Goal: Information Seeking & Learning: Check status

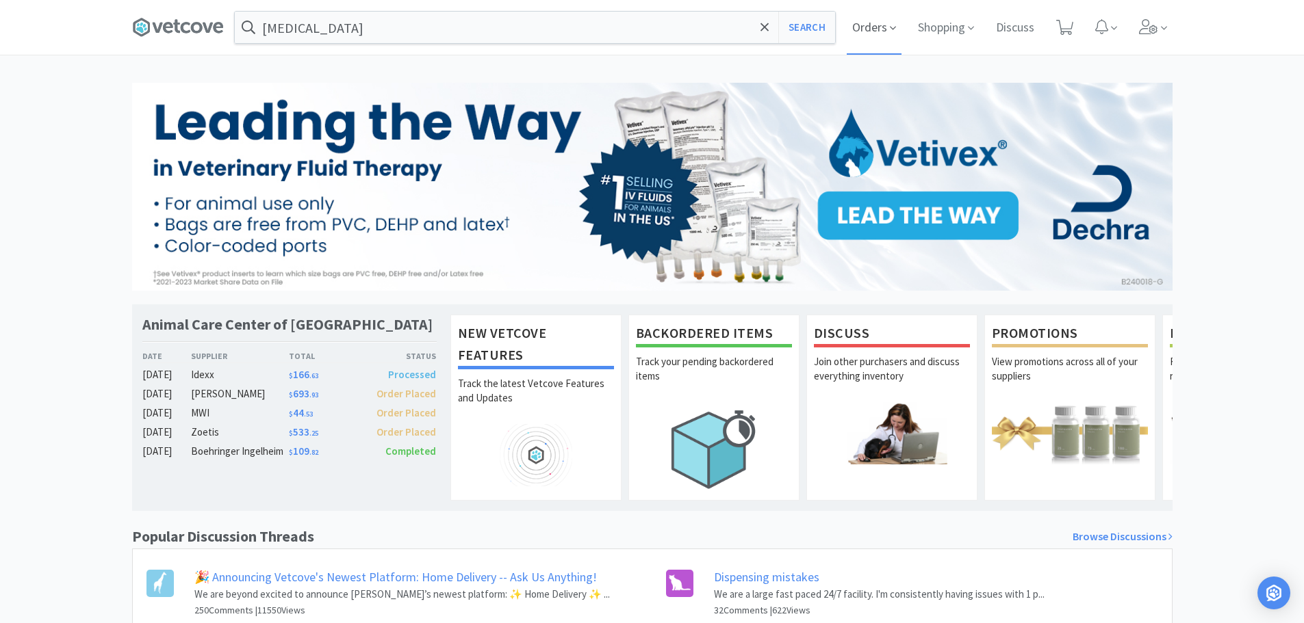
click at [887, 22] on span "Orders" at bounding box center [874, 27] width 55 height 55
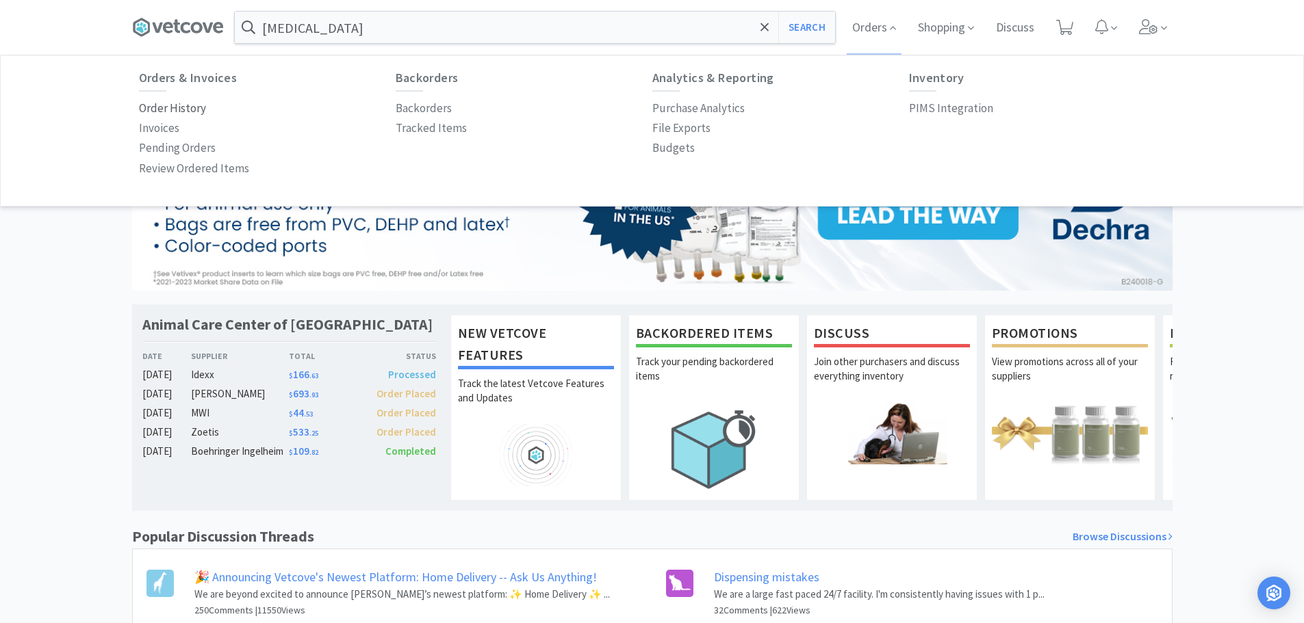
click at [166, 110] on p "Order History" at bounding box center [172, 108] width 67 height 18
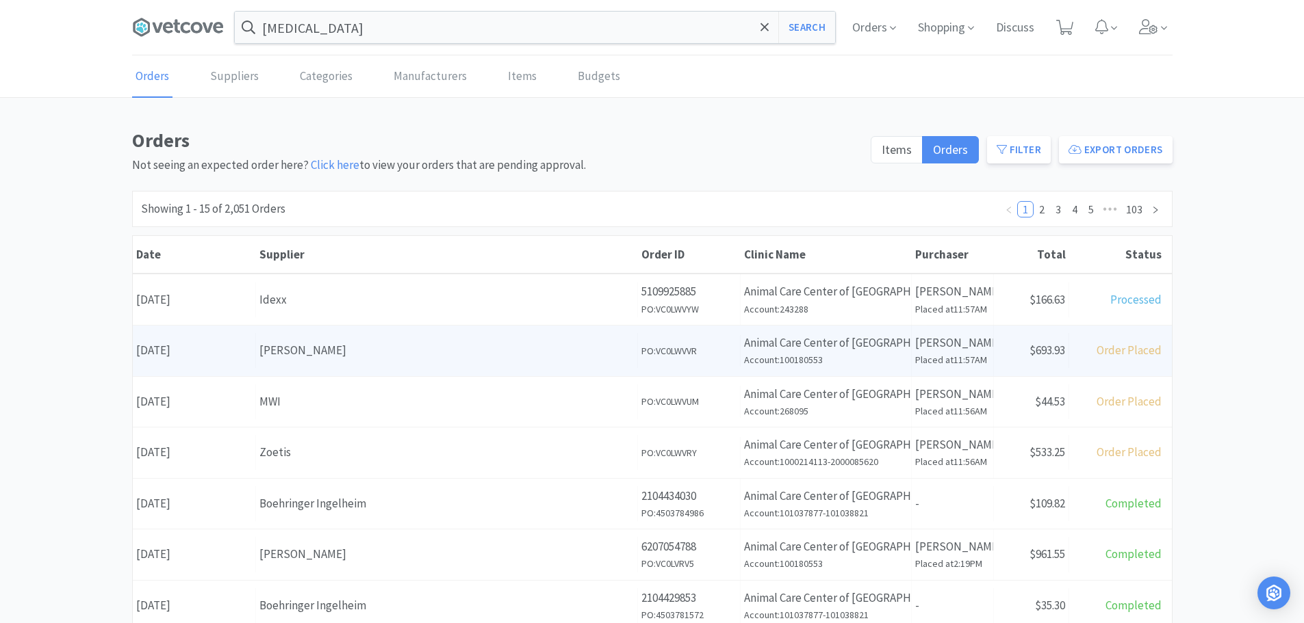
click at [326, 336] on div "Supplier [PERSON_NAME]" at bounding box center [447, 350] width 382 height 35
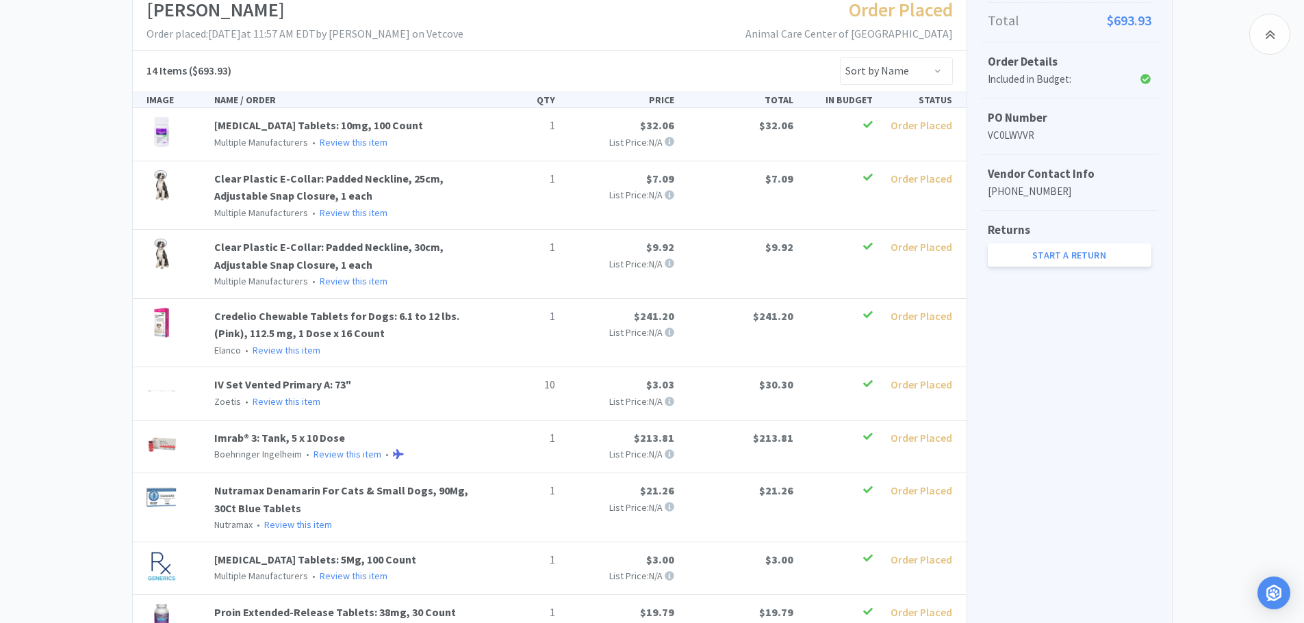
scroll to position [224, 0]
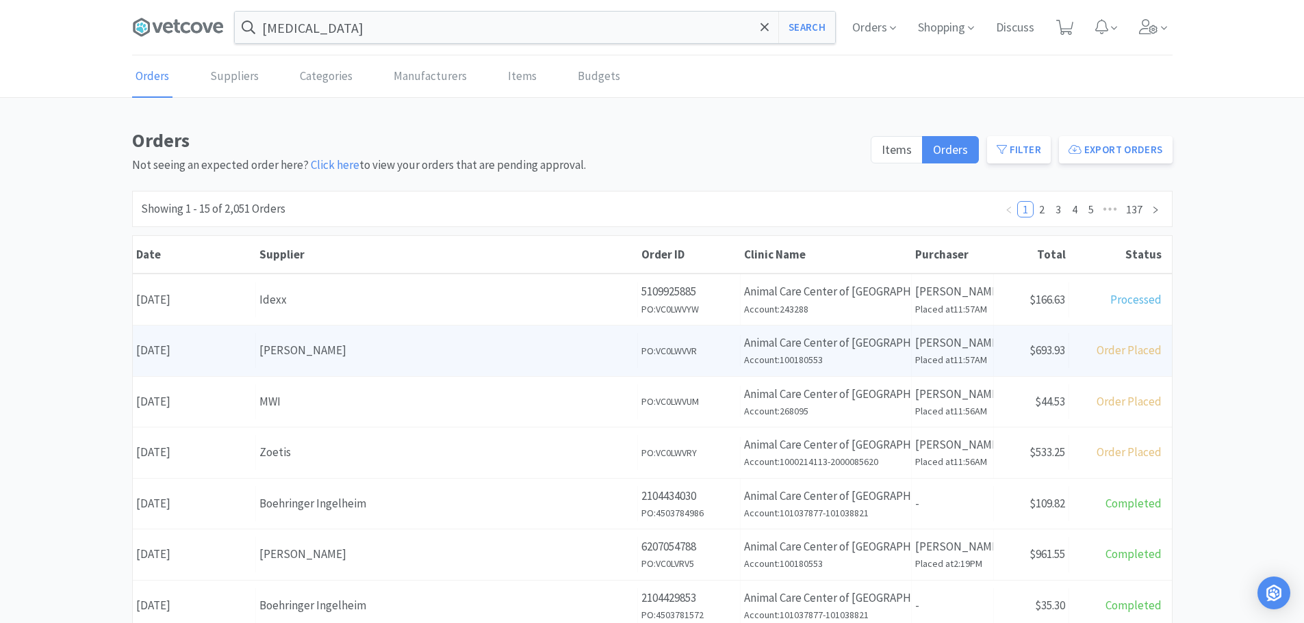
scroll to position [68, 0]
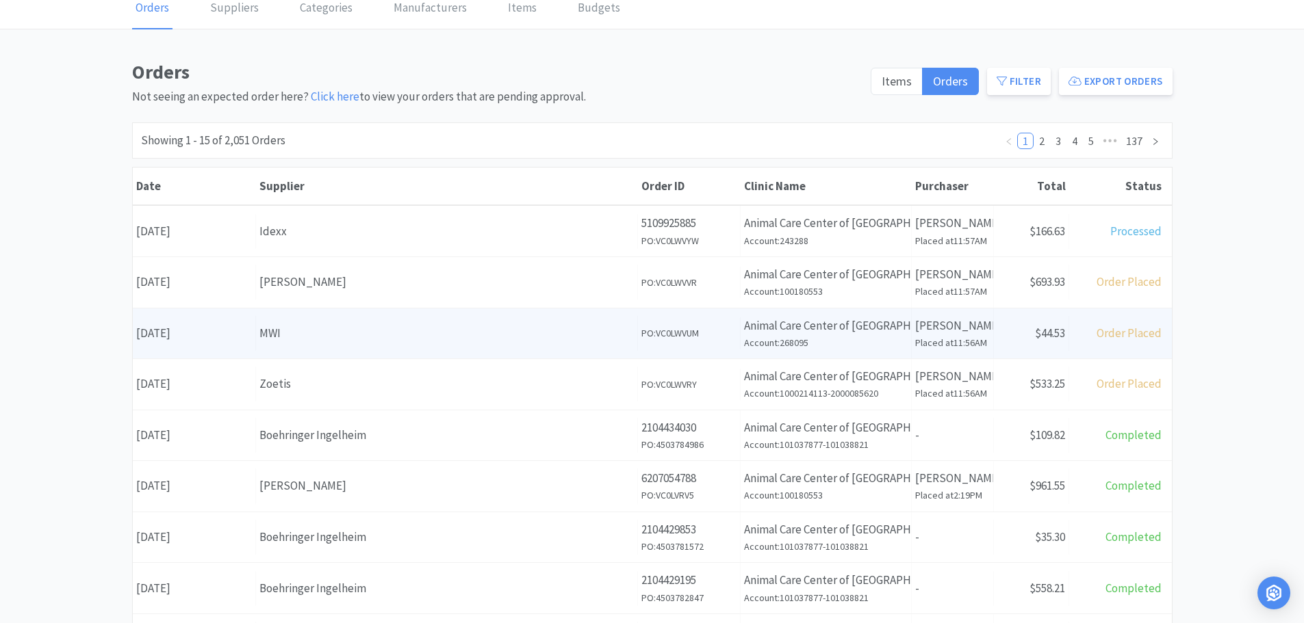
click at [364, 335] on div "MWI" at bounding box center [446, 333] width 374 height 18
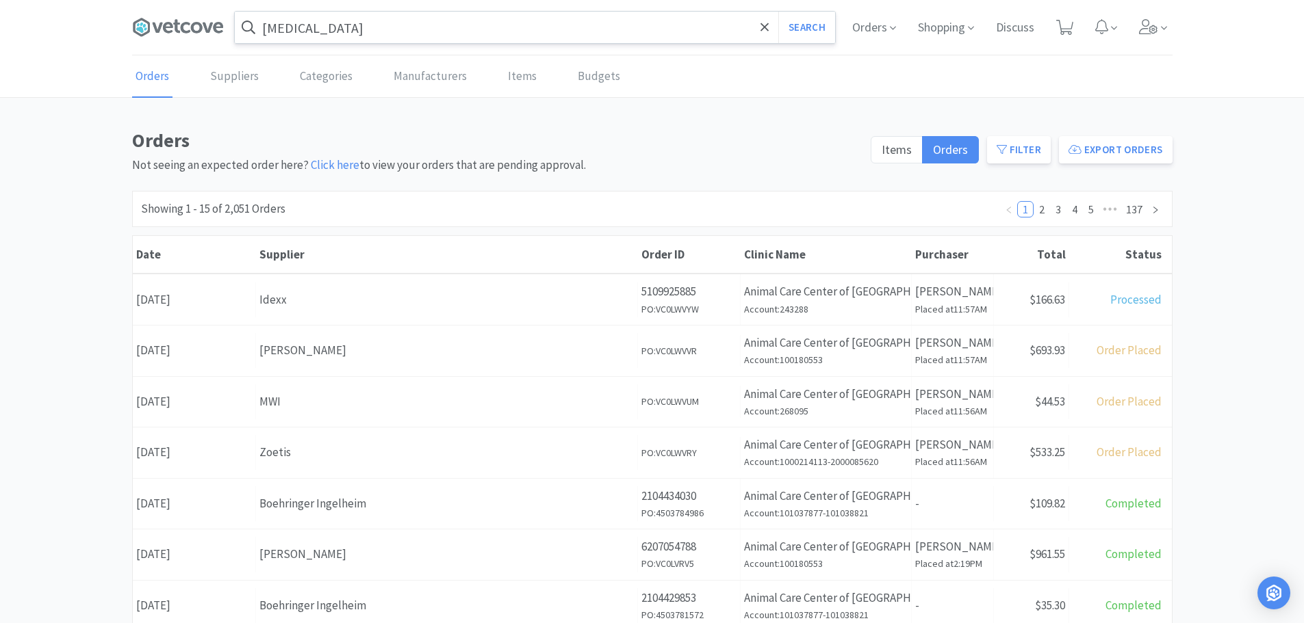
click at [370, 32] on input "[MEDICAL_DATA]" at bounding box center [535, 27] width 600 height 31
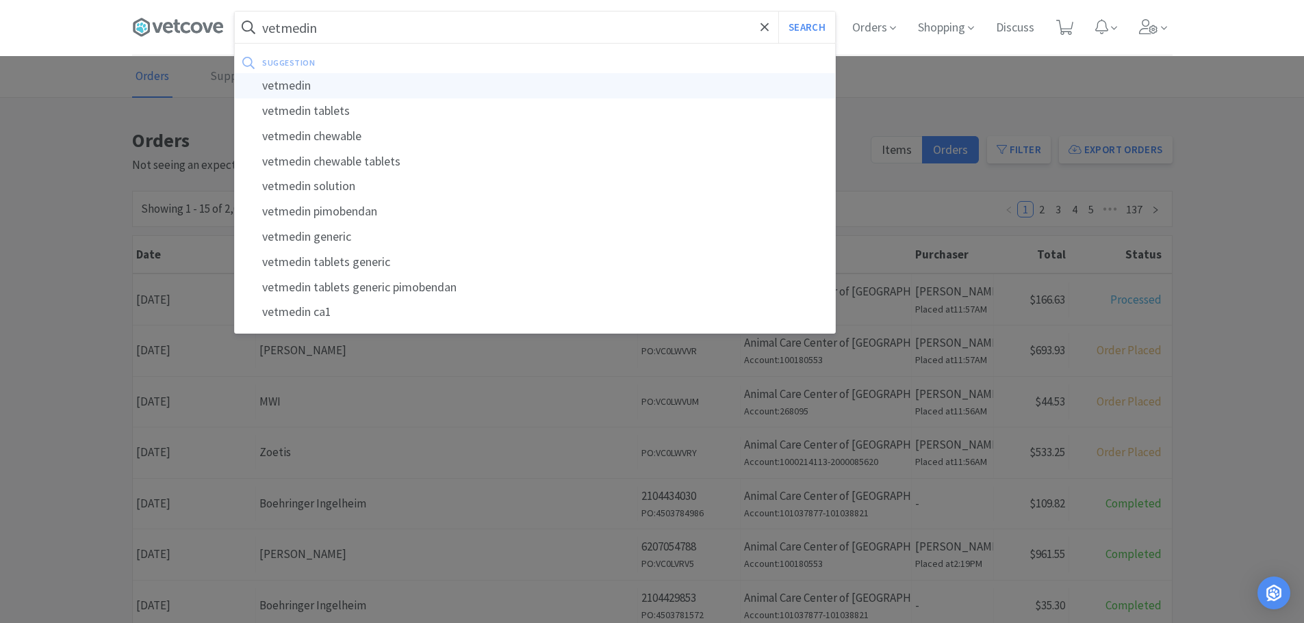
type input "vetmedin"
click at [322, 79] on div "vetmedin" at bounding box center [535, 85] width 600 height 25
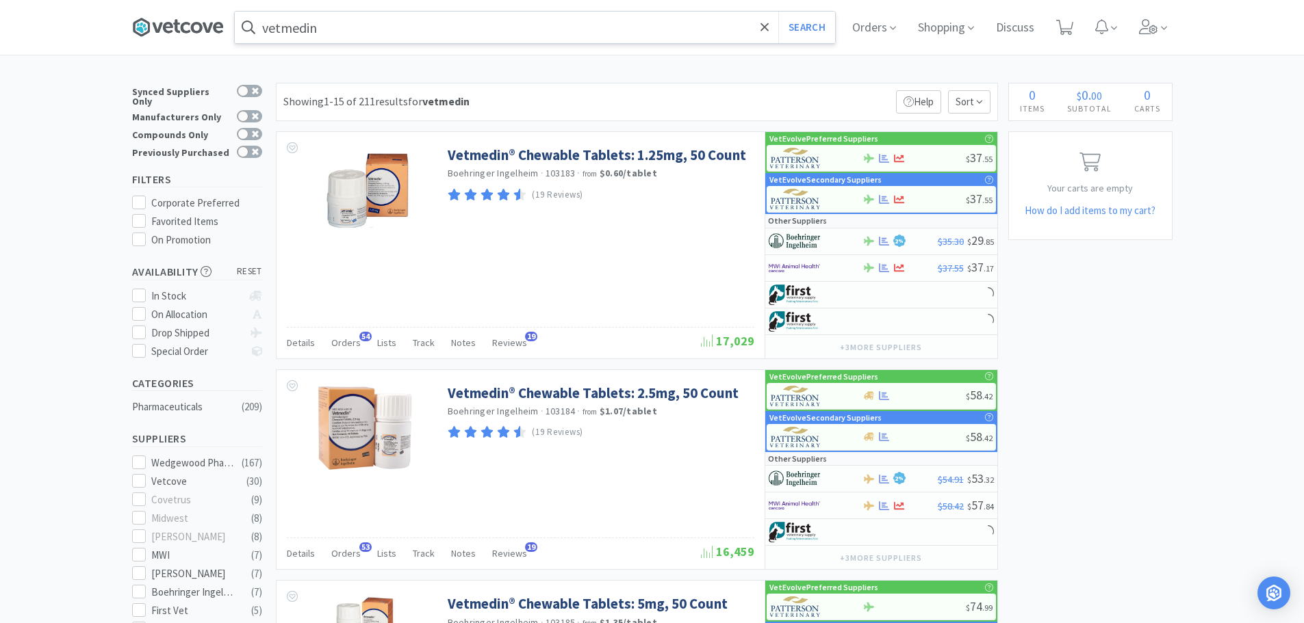
click at [187, 27] on icon at bounding box center [186, 27] width 10 height 11
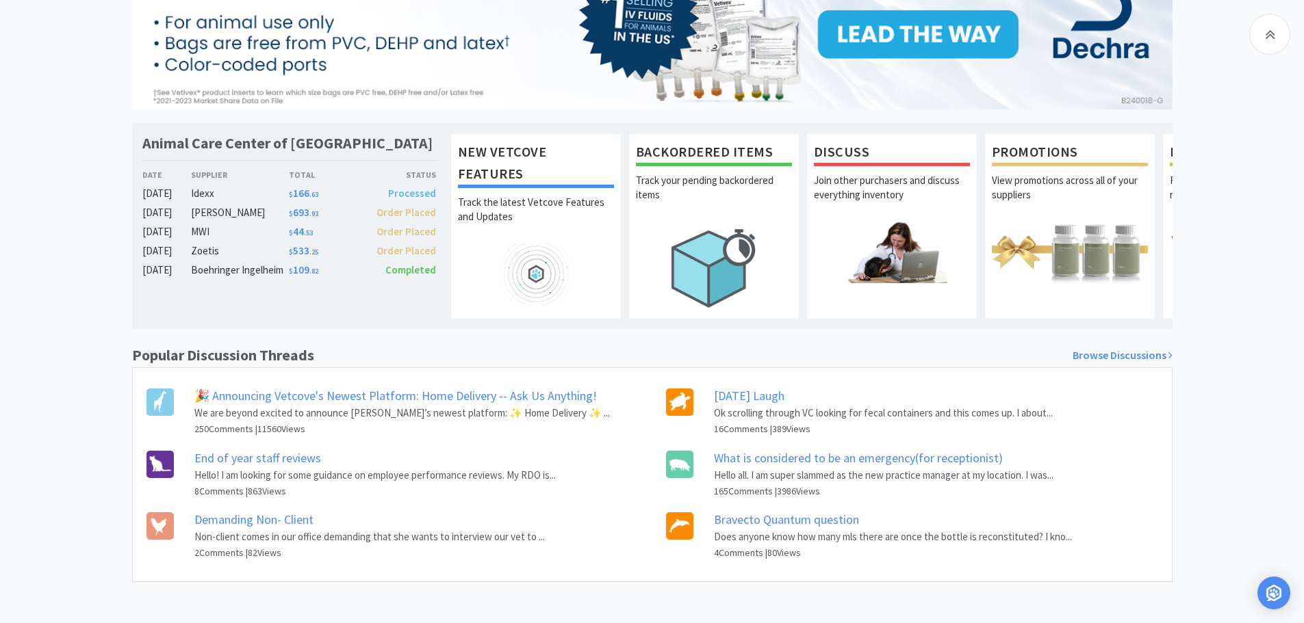
scroll to position [192, 0]
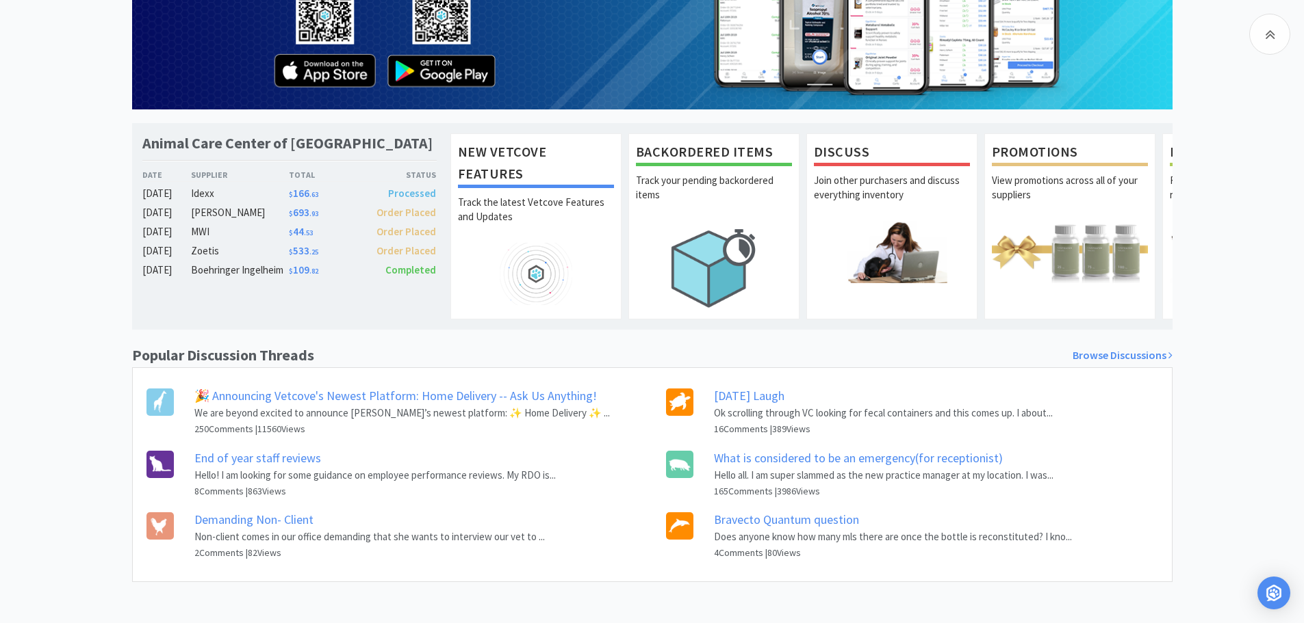
click at [723, 402] on link "[DATE] Laugh" at bounding box center [749, 396] width 70 height 16
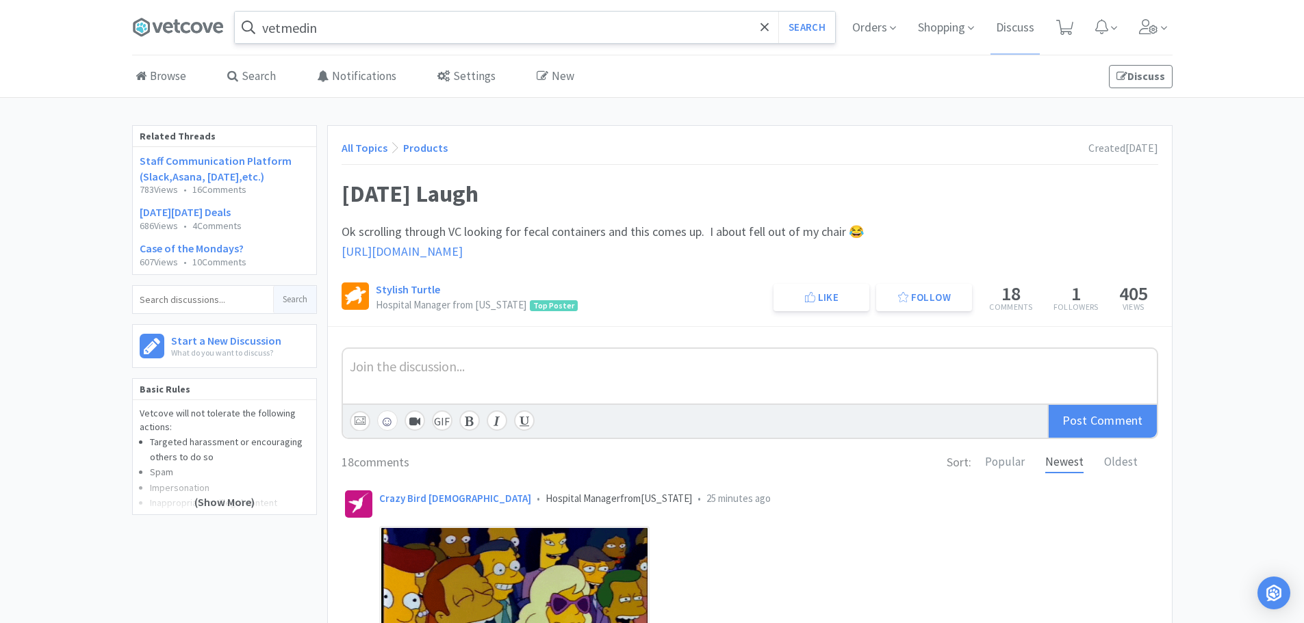
click at [463, 253] on span "[URL][DOMAIN_NAME]" at bounding box center [401, 252] width 121 height 16
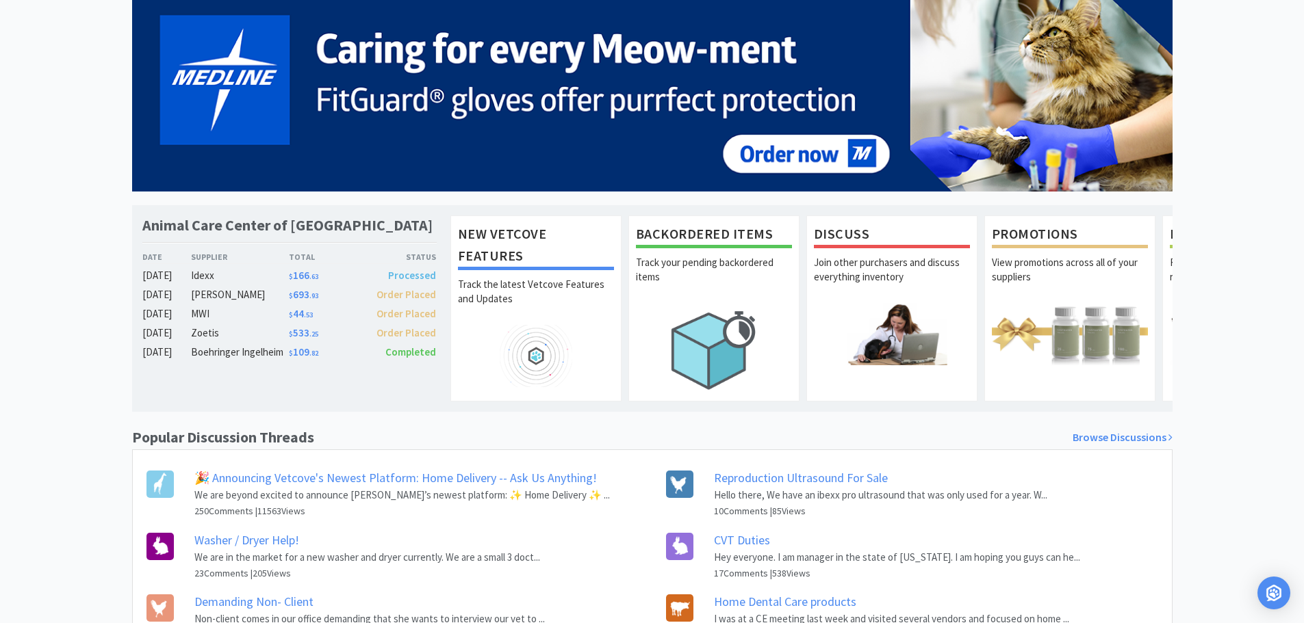
scroll to position [192, 0]
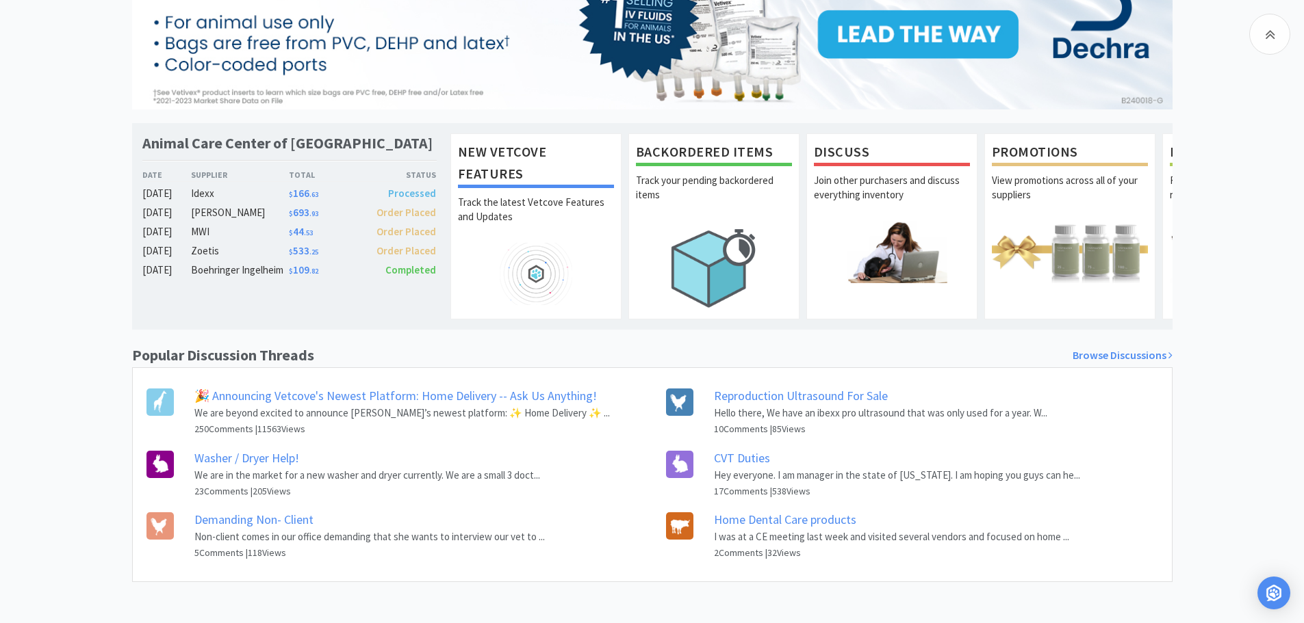
click at [254, 532] on p "Non-client comes in our office demanding that she wants to interview our vet to…" at bounding box center [369, 537] width 350 height 16
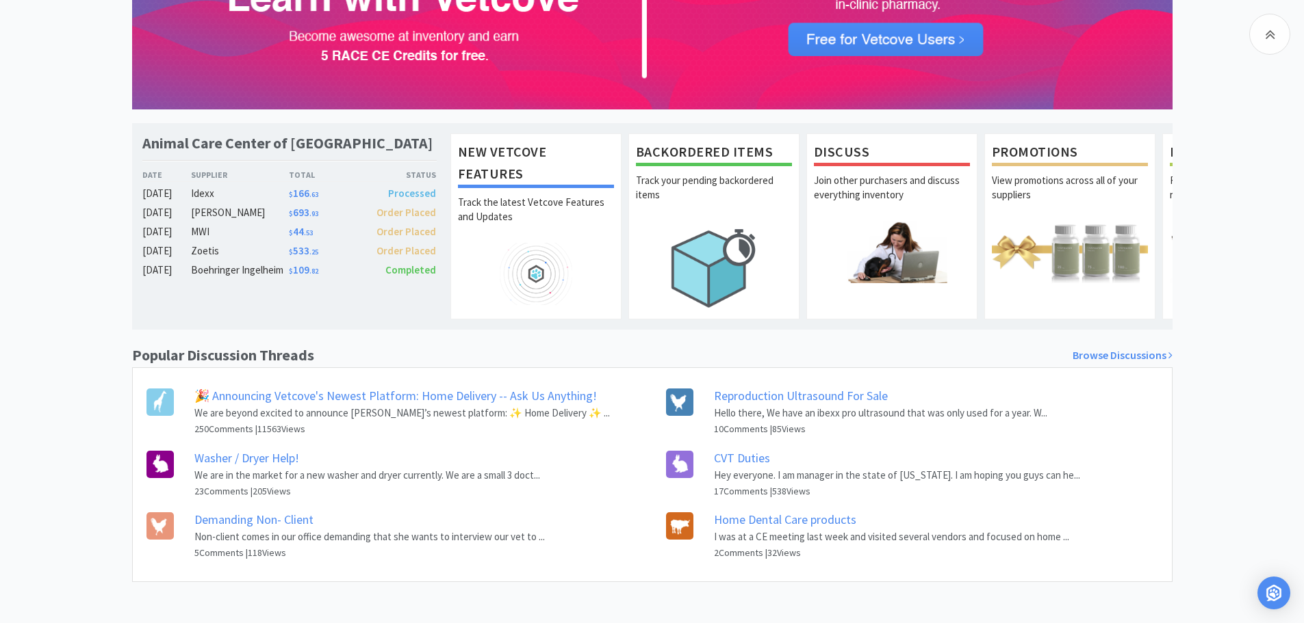
click at [251, 523] on link "Demanding Non- Client" at bounding box center [253, 520] width 119 height 16
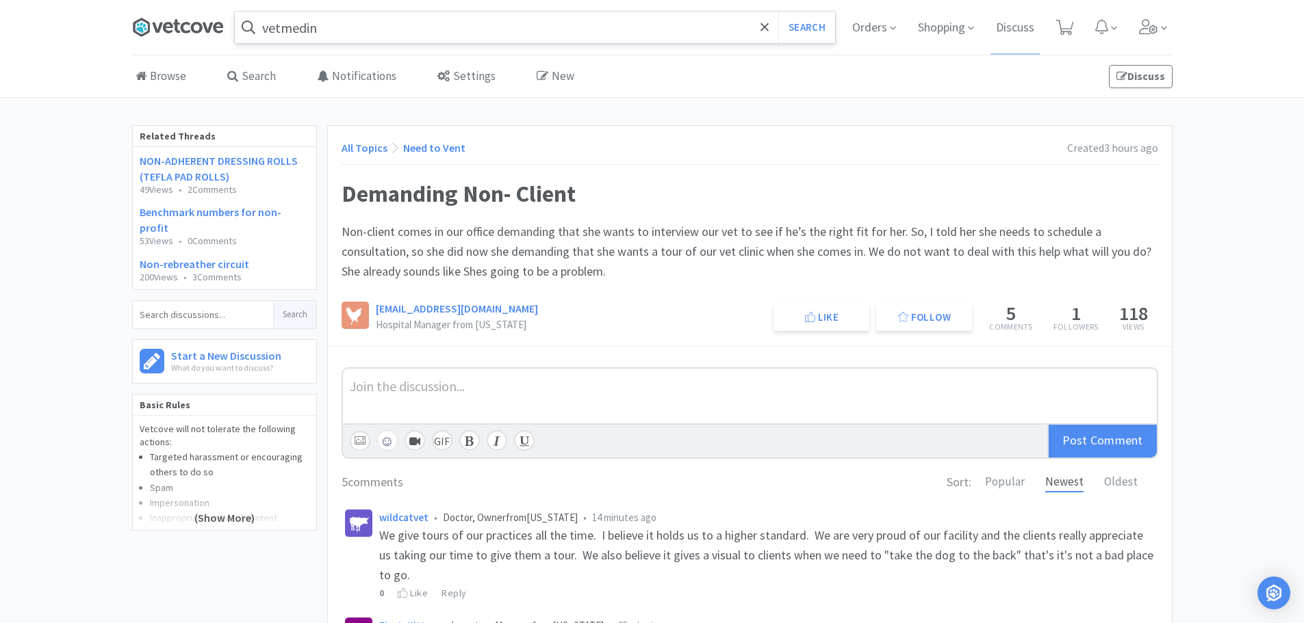
click at [170, 22] on icon at bounding box center [178, 27] width 92 height 21
